Goal: Task Accomplishment & Management: Complete application form

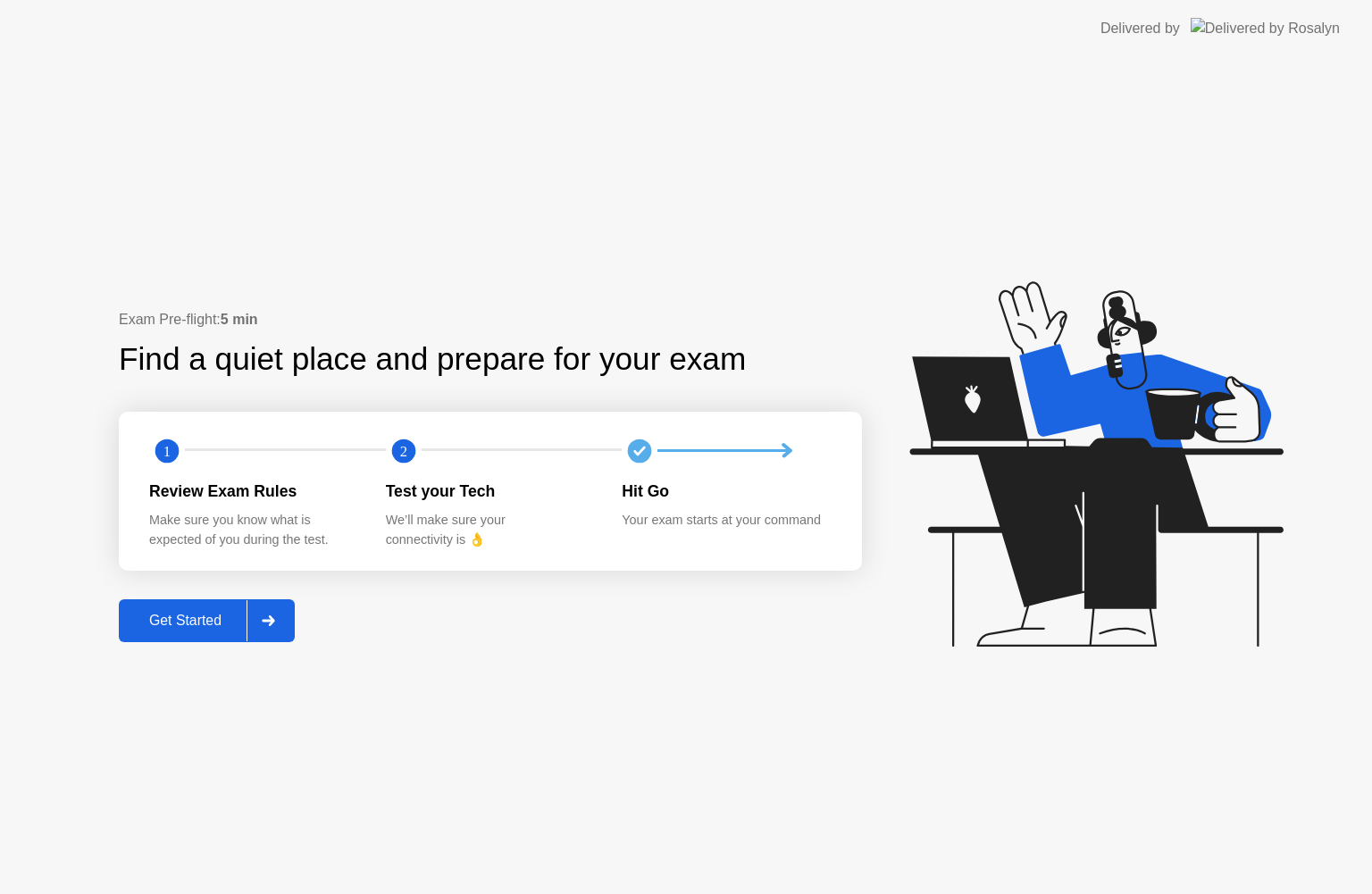
click at [178, 618] on div "Get Started" at bounding box center [185, 621] width 122 height 16
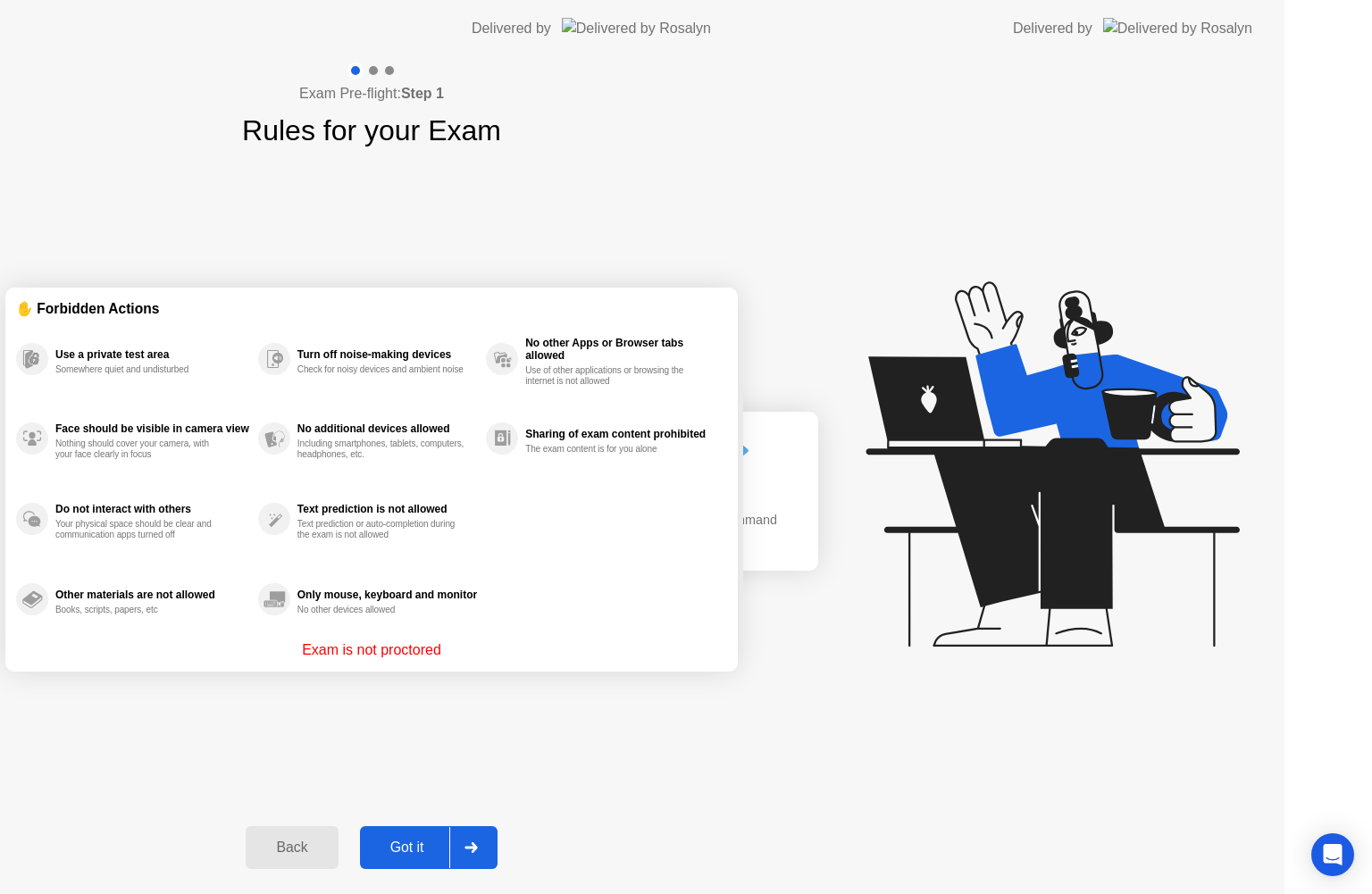
click at [283, 621] on div "Exam Pre-flight: Step 1 Rules for your Exam ✋ Forbidden Actions Use a private t…" at bounding box center [371, 476] width 743 height 837
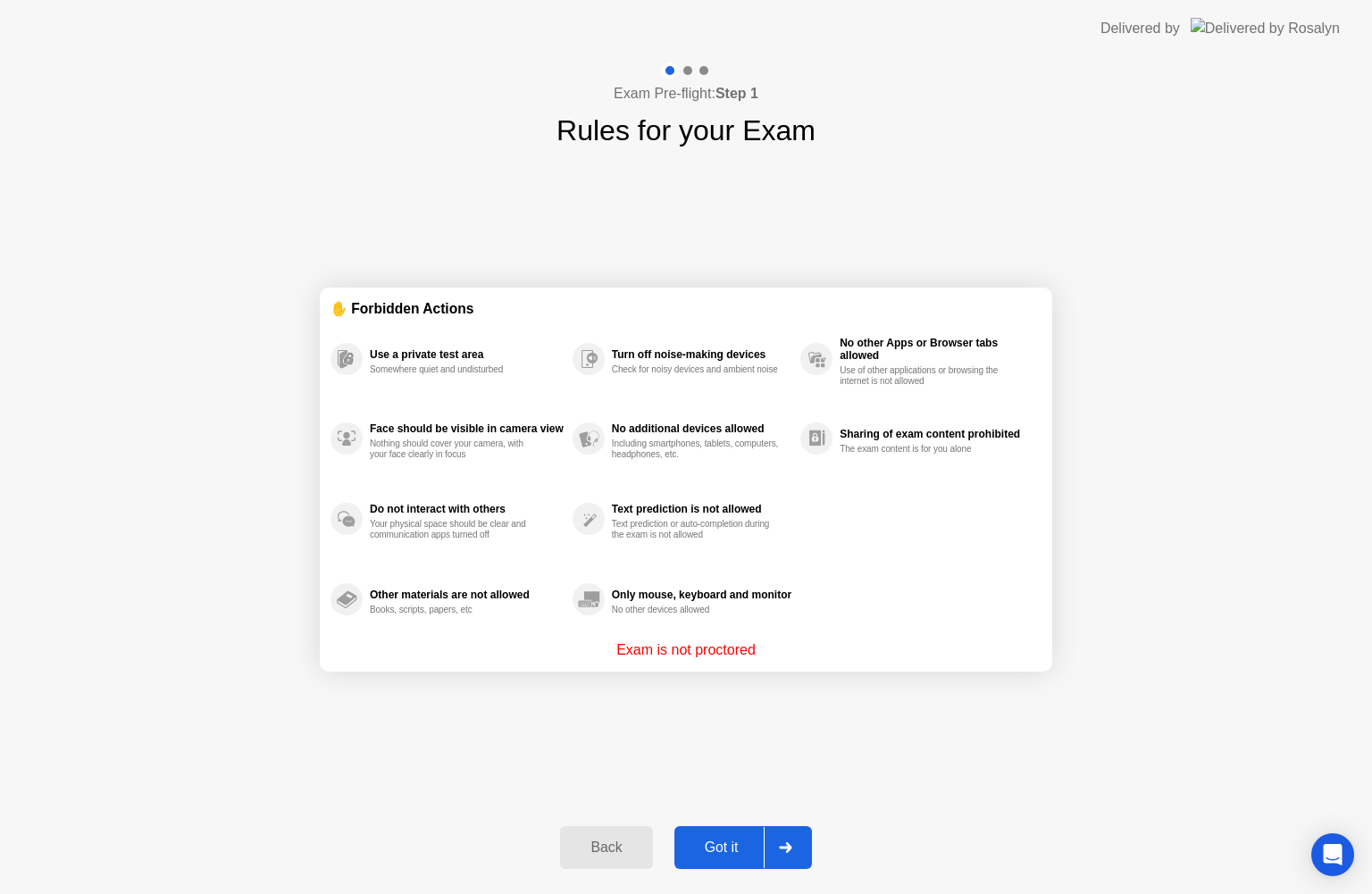
click at [771, 846] on div at bounding box center [785, 848] width 43 height 41
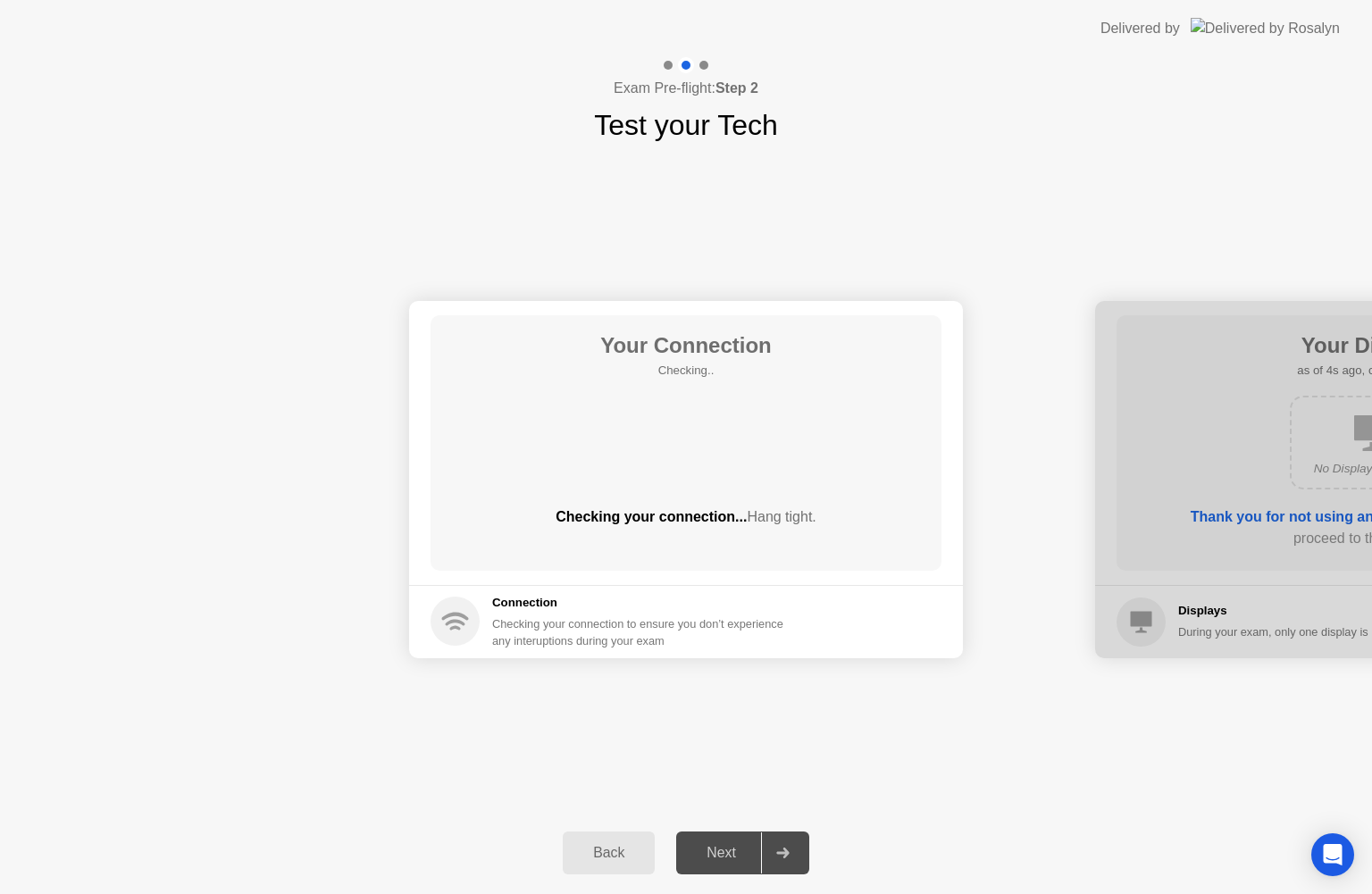
click at [769, 833] on button "Next" at bounding box center [743, 854] width 133 height 43
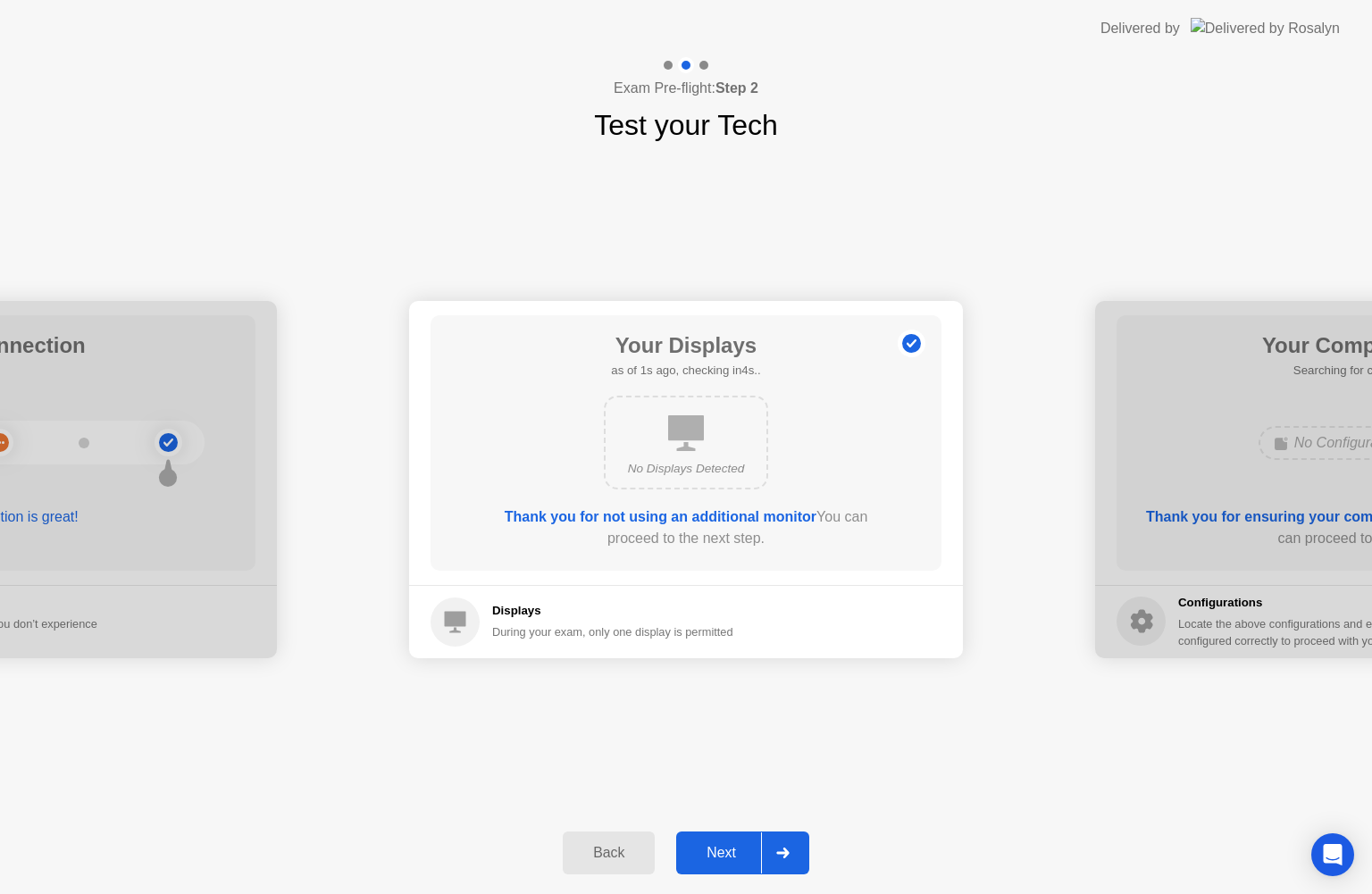
drag, startPoint x: 790, startPoint y: 860, endPoint x: 786, endPoint y: 849, distance: 11.7
click at [789, 857] on div at bounding box center [782, 854] width 43 height 41
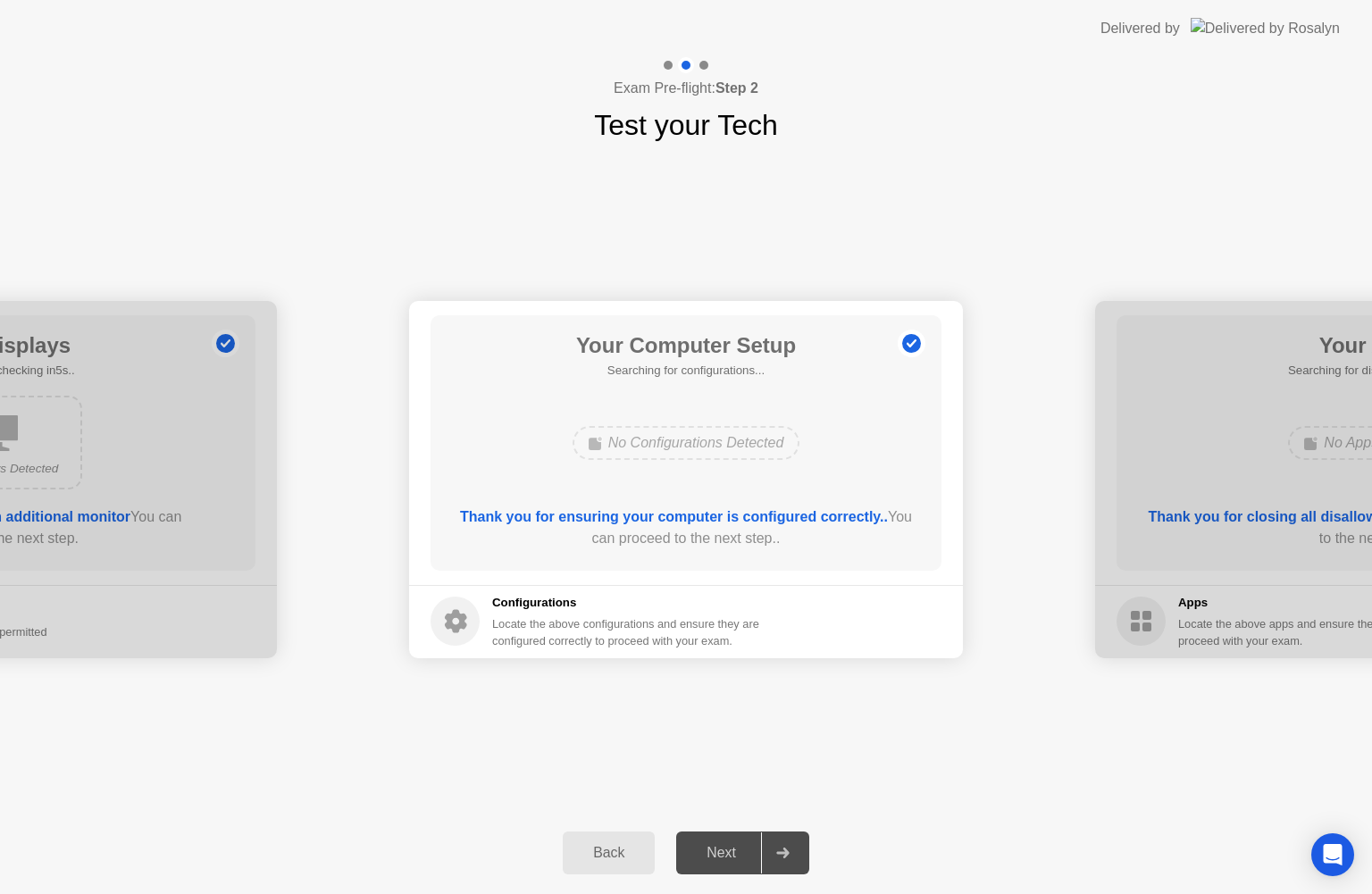
click at [737, 410] on div "Your Computer Setup Searching for configurations... No Configurations Detected …" at bounding box center [686, 443] width 511 height 255
click at [915, 336] on circle at bounding box center [911, 343] width 19 height 19
drag, startPoint x: 464, startPoint y: 612, endPoint x: 682, endPoint y: 686, distance: 230.2
click at [468, 600] on icon at bounding box center [455, 621] width 49 height 49
click at [738, 828] on div "Back Next" at bounding box center [686, 853] width 1372 height 82
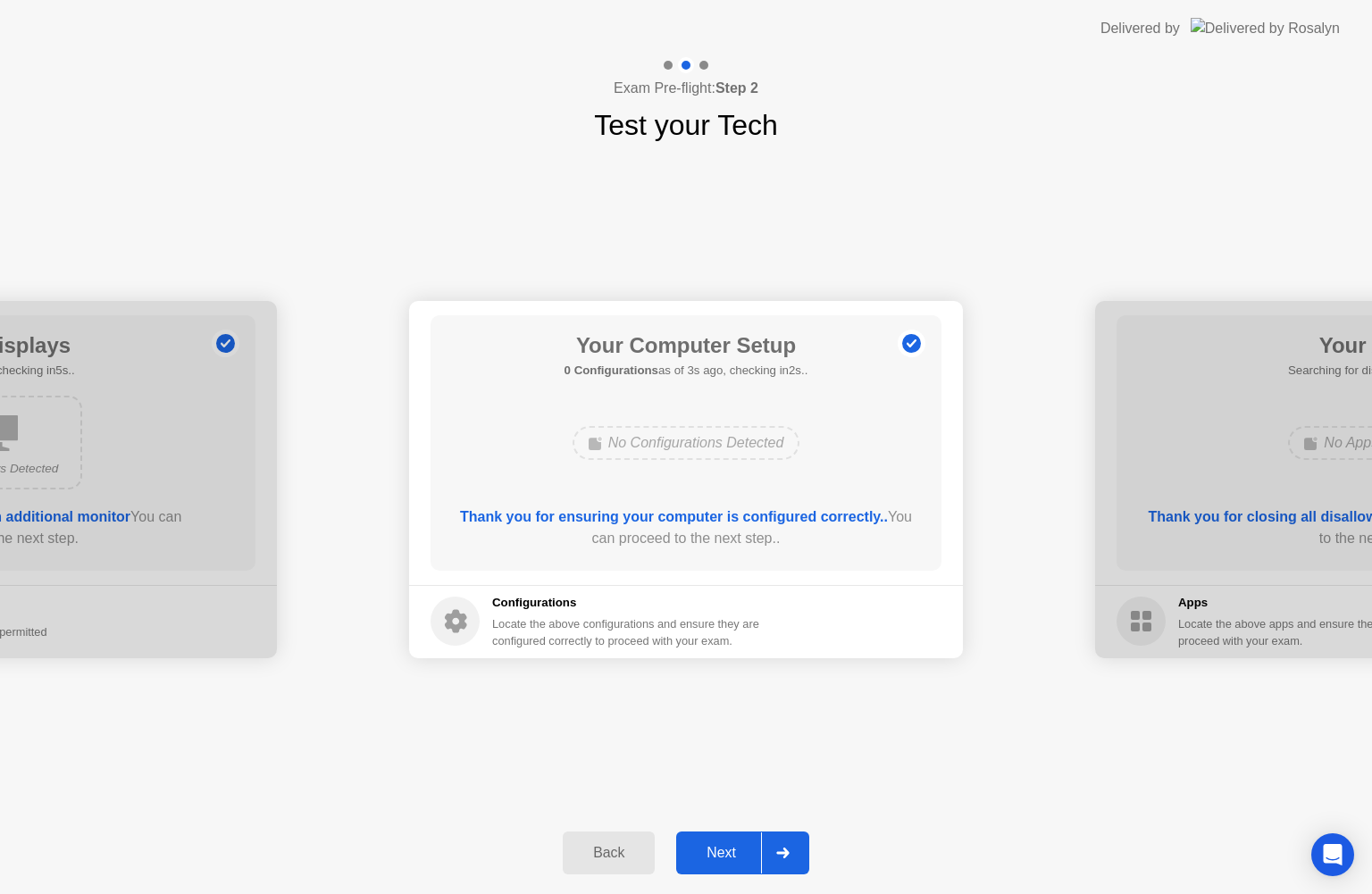
click at [779, 853] on icon at bounding box center [782, 854] width 13 height 11
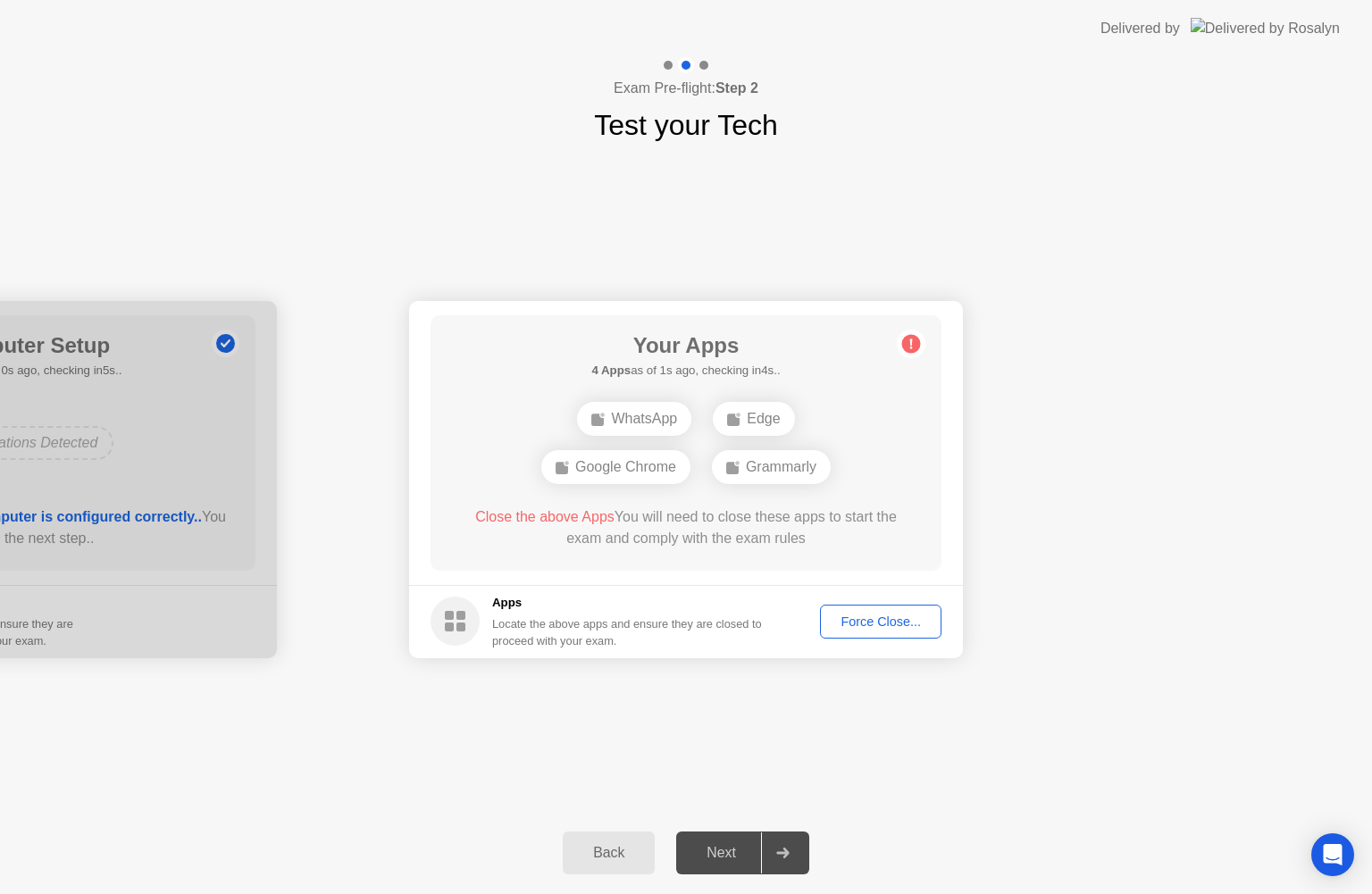
click at [869, 616] on div "Force Close..." at bounding box center [880, 621] width 109 height 14
click at [897, 615] on div "Force Close..." at bounding box center [880, 621] width 109 height 14
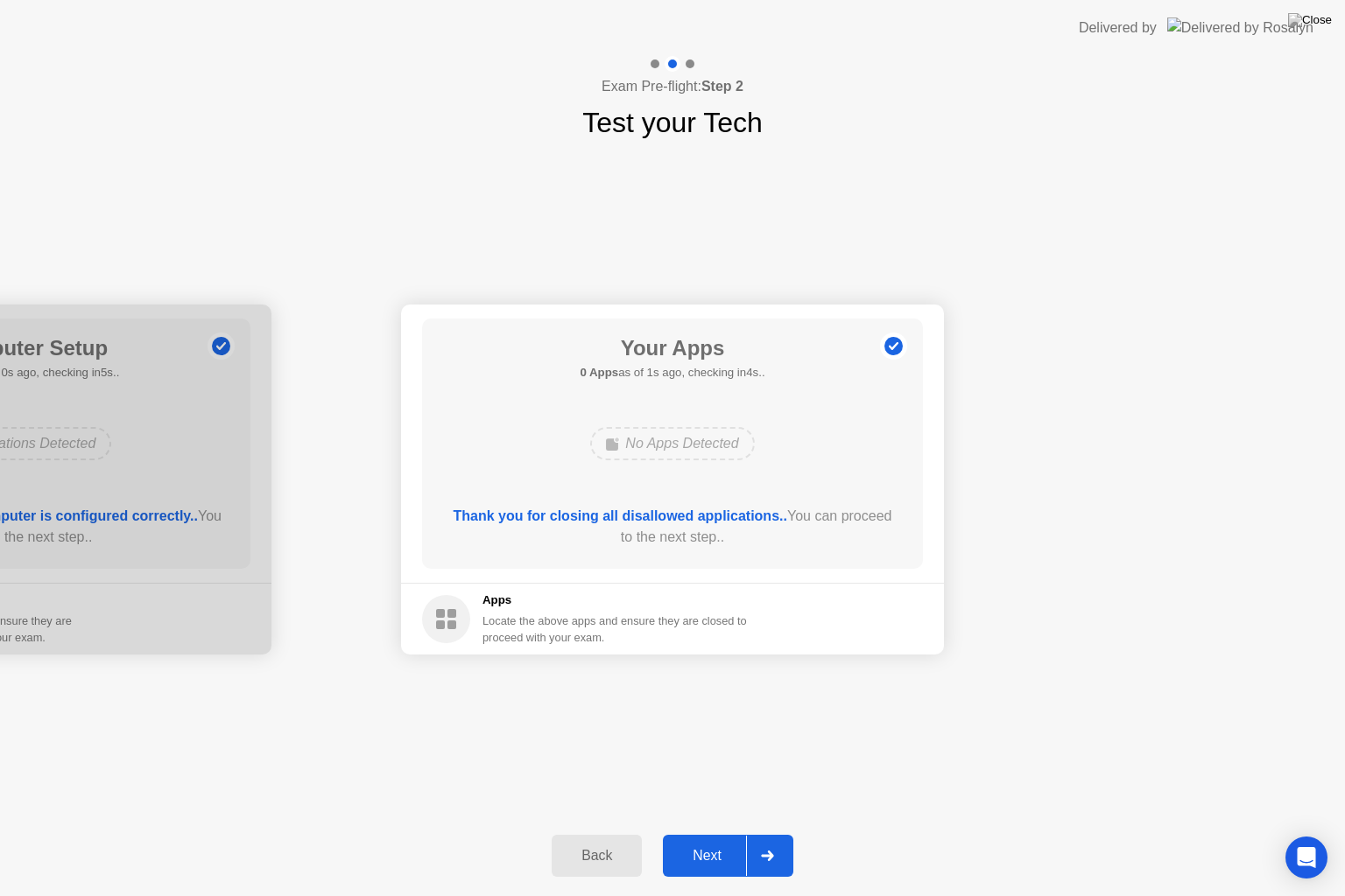
click at [755, 845] on div at bounding box center [767, 856] width 42 height 41
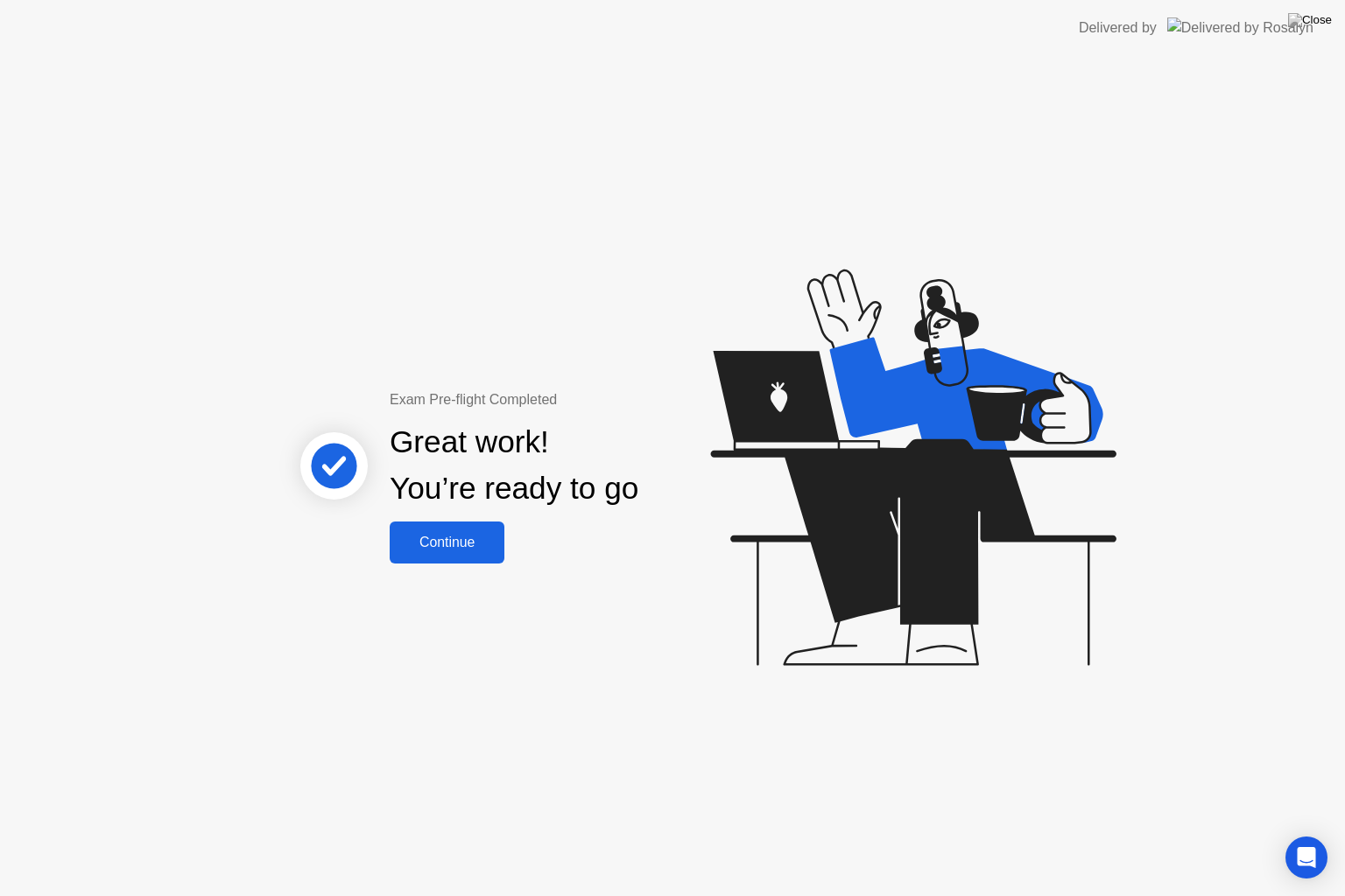
click at [498, 559] on button "Continue" at bounding box center [447, 543] width 115 height 42
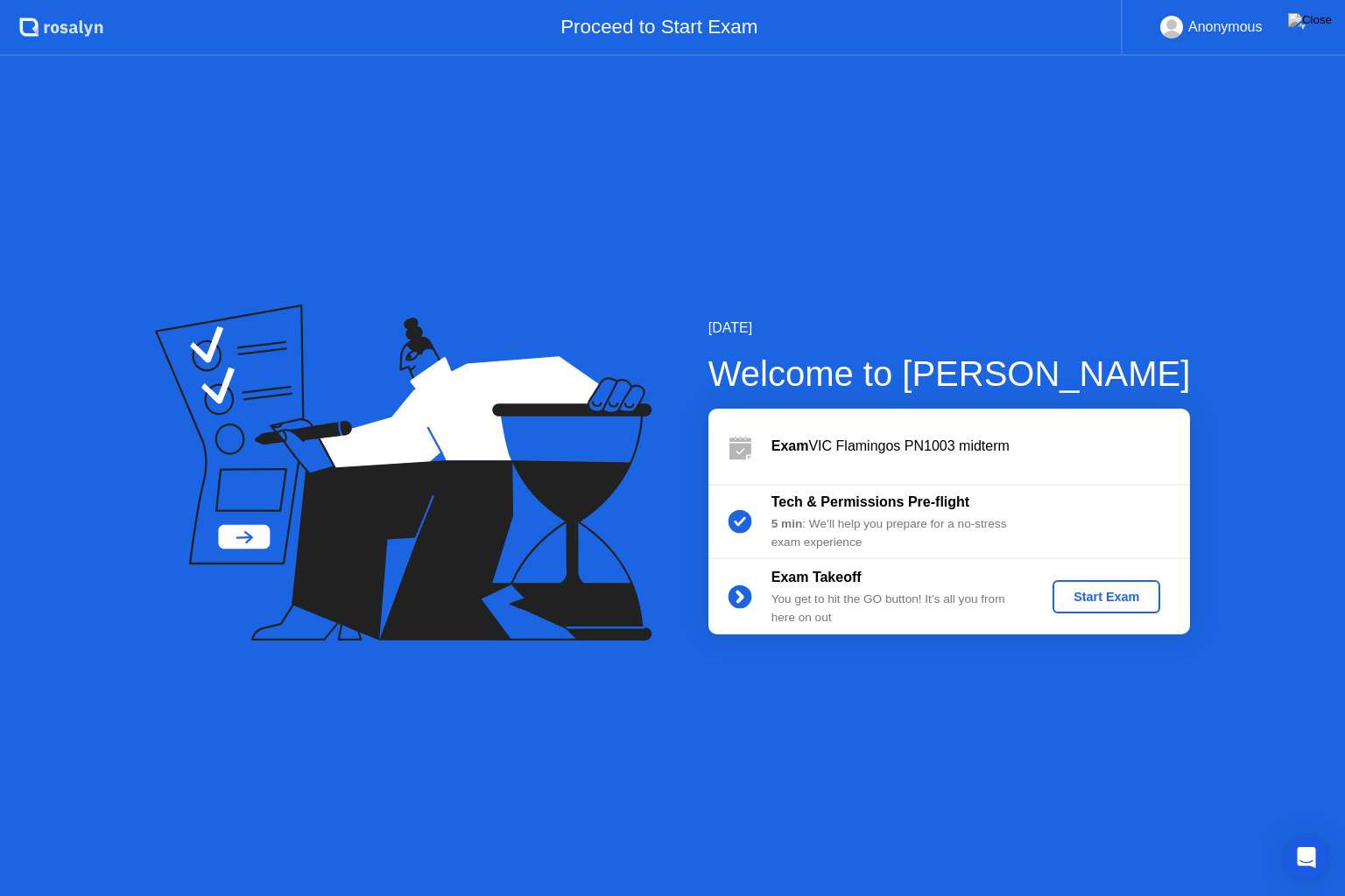
click at [1075, 589] on div "Start Exam" at bounding box center [1106, 596] width 93 height 14
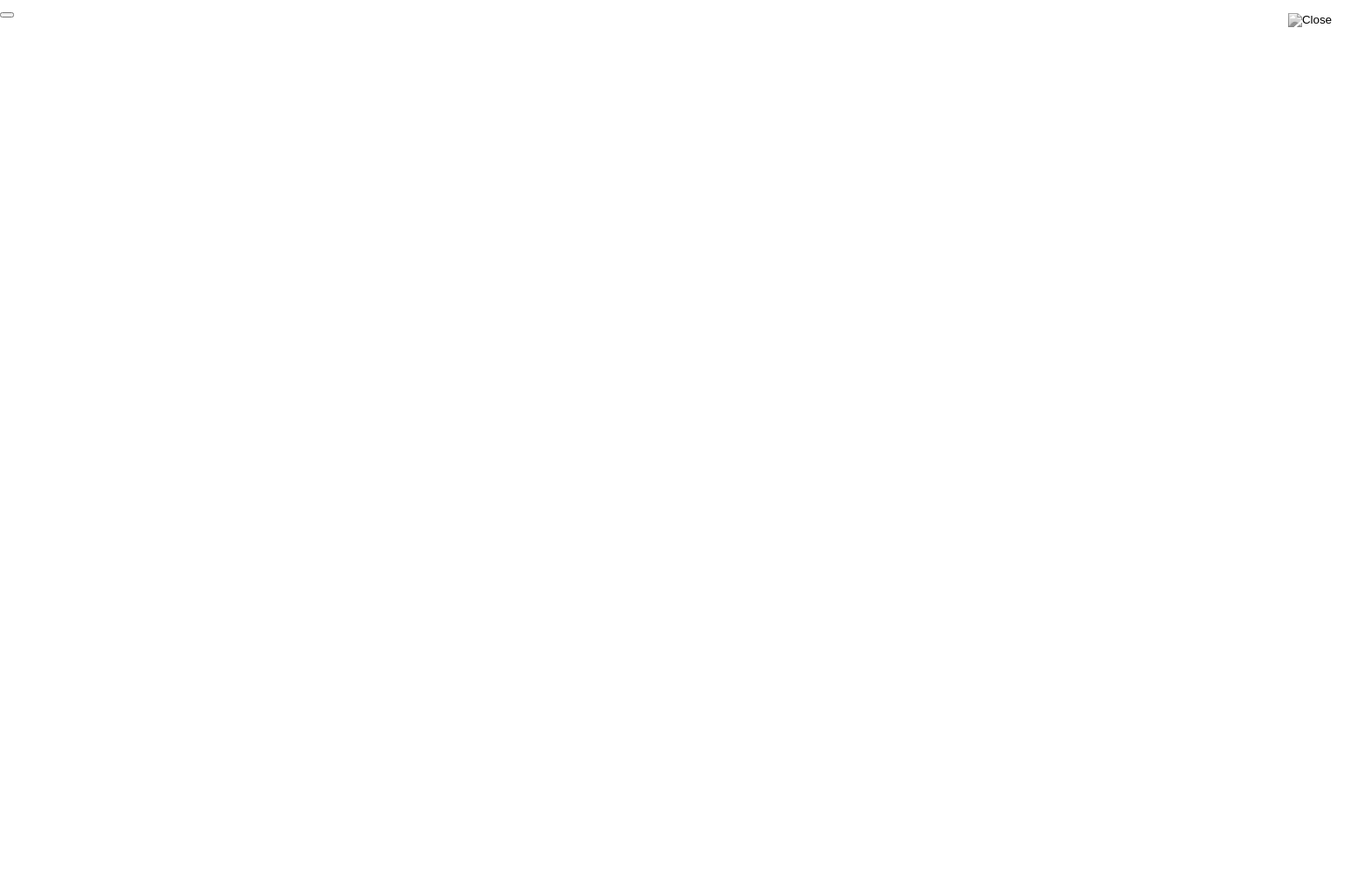
click at [14, 18] on button "End Proctoring Session" at bounding box center [7, 15] width 14 height 5
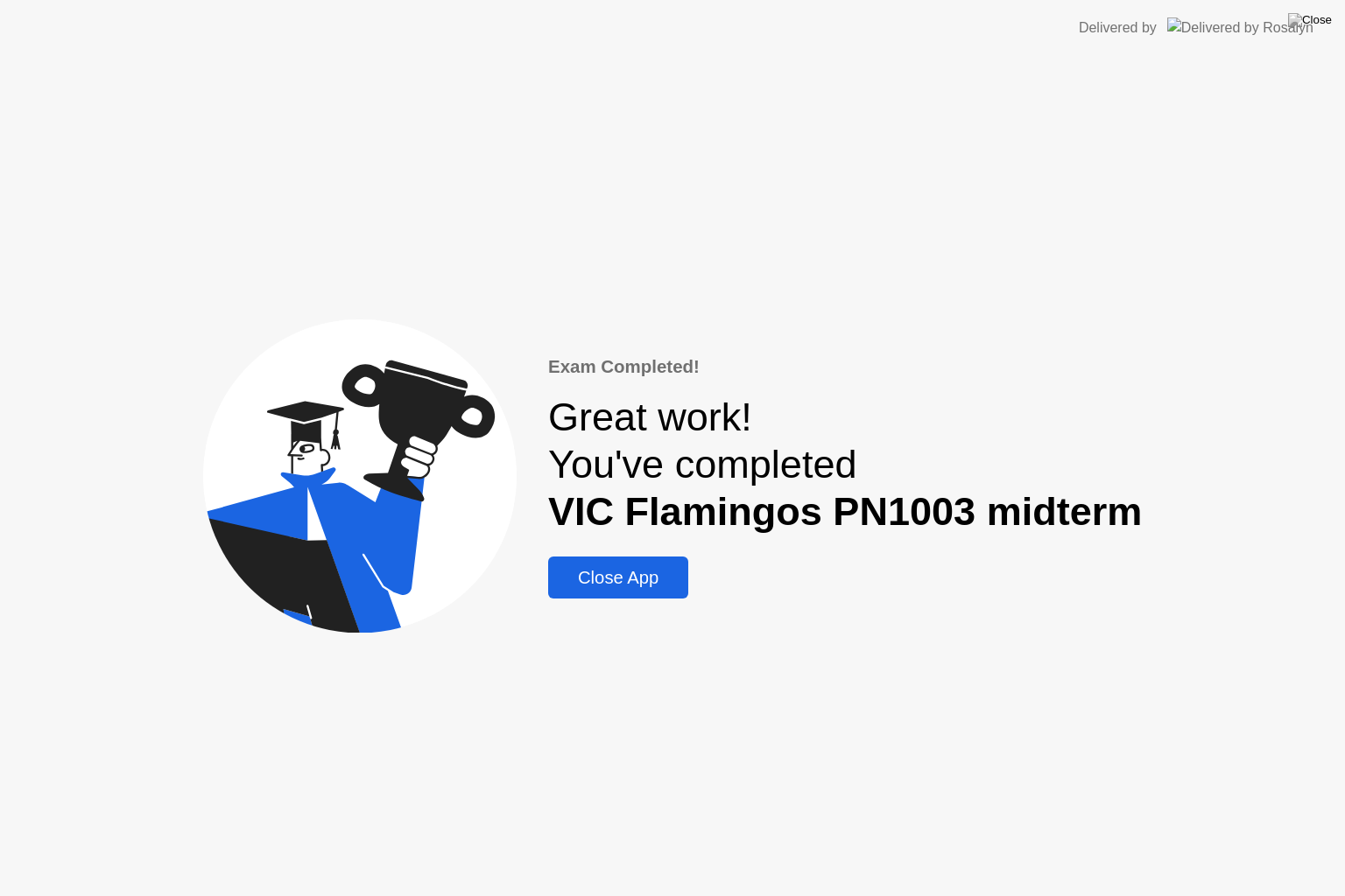
click at [650, 573] on div "Close App" at bounding box center [618, 578] width 130 height 20
